Goal: Communication & Community: Answer question/provide support

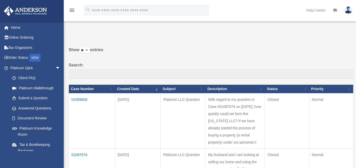
scroll to position [23, 0]
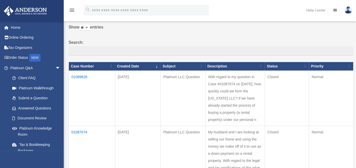
click at [206, 43] on label "Search:" at bounding box center [211, 47] width 285 height 17
click at [206, 46] on input "Search:" at bounding box center [211, 51] width 285 height 10
click at [83, 76] on td "01089828" at bounding box center [92, 98] width 46 height 55
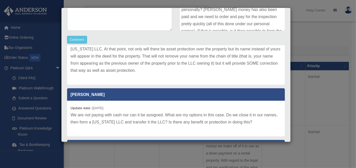
scroll to position [0, 0]
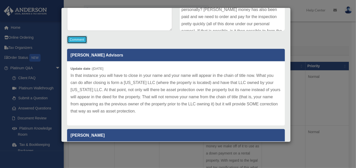
click at [78, 39] on button "Comment" at bounding box center [77, 40] width 20 height 8
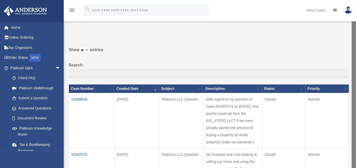
click at [78, 99] on td "01089828" at bounding box center [92, 120] width 46 height 55
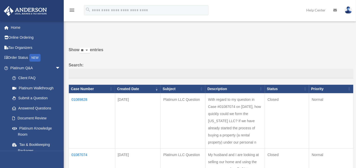
click at [81, 100] on td "01089828" at bounding box center [92, 120] width 46 height 55
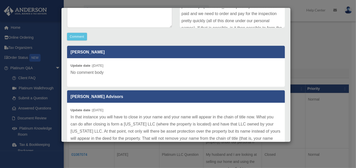
scroll to position [132, 0]
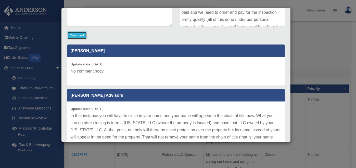
click at [79, 35] on button "Comment" at bounding box center [77, 36] width 20 height 8
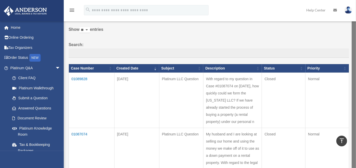
scroll to position [0, 0]
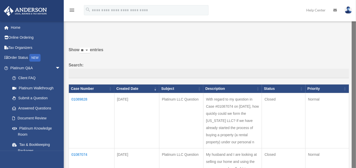
click at [80, 99] on td "01089828" at bounding box center [92, 120] width 46 height 55
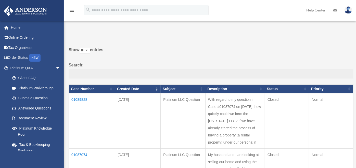
click at [80, 99] on td "01089828" at bounding box center [92, 120] width 46 height 55
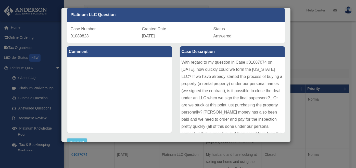
scroll to position [22, 0]
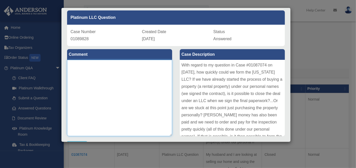
click at [95, 67] on textarea at bounding box center [119, 98] width 105 height 76
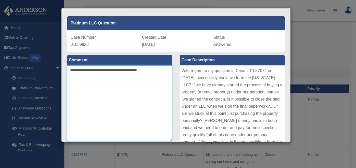
scroll to position [16, 0]
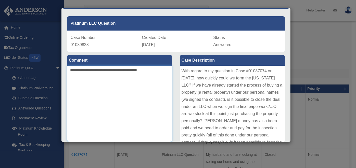
click at [104, 71] on textarea "**********" at bounding box center [119, 104] width 105 height 76
click at [162, 71] on textarea "**********" at bounding box center [119, 104] width 105 height 76
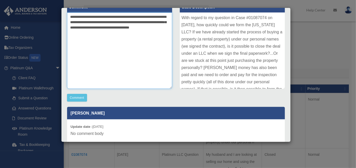
scroll to position [72, 0]
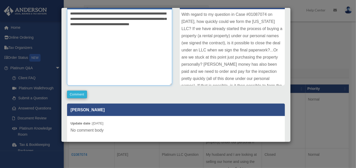
type textarea "**********"
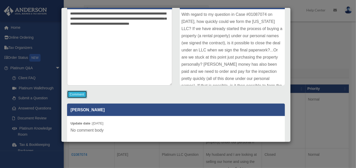
click at [76, 93] on button "Comment" at bounding box center [77, 95] width 20 height 8
